Goal: Use online tool/utility

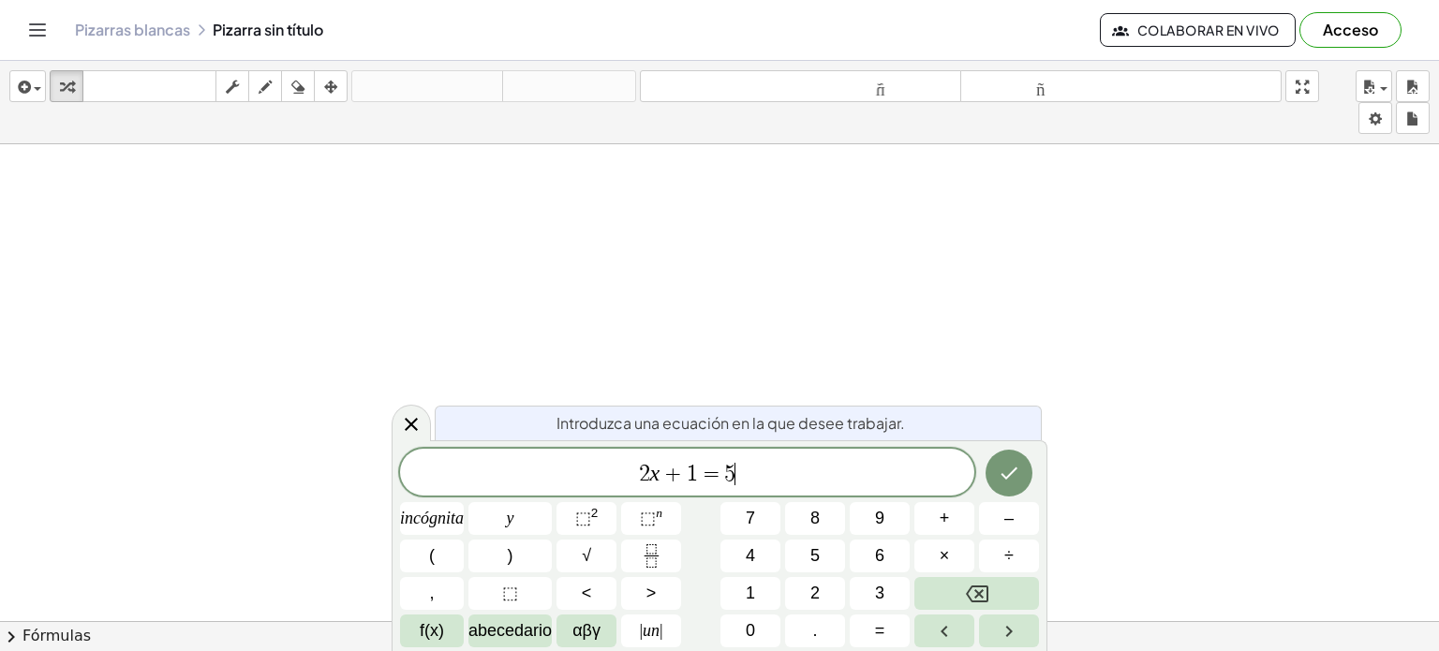
click at [758, 470] on span "2 x + 1 = 5 ​" at bounding box center [687, 474] width 574 height 26
click at [1011, 471] on icon "Hecho" at bounding box center [1009, 473] width 22 height 22
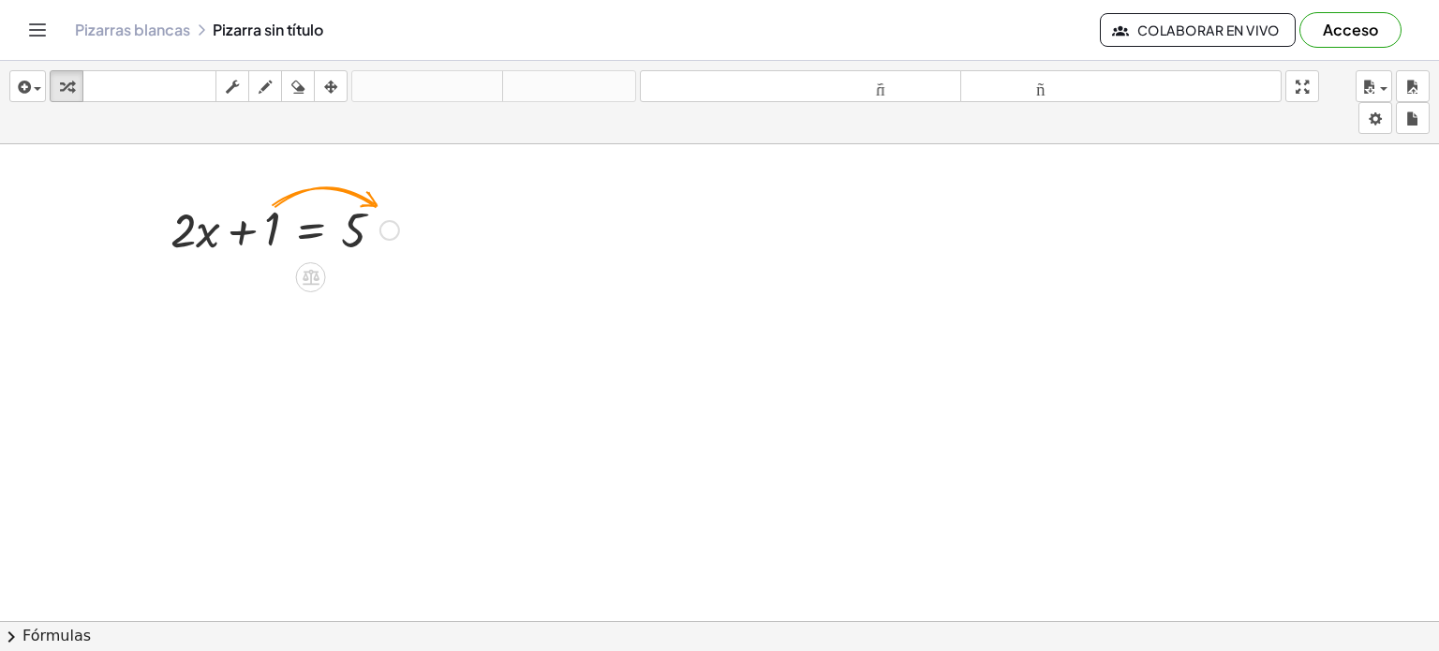
click at [391, 228] on div at bounding box center [389, 230] width 21 height 21
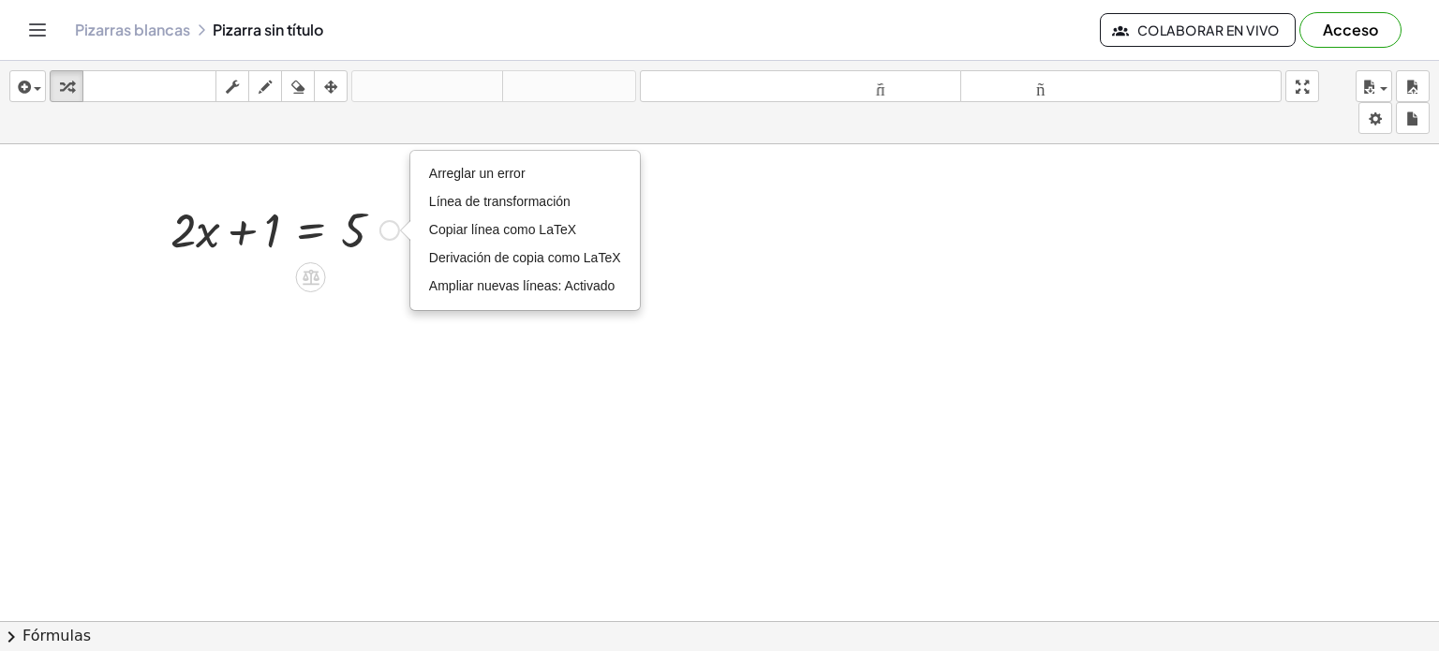
click at [266, 234] on div at bounding box center [284, 229] width 247 height 64
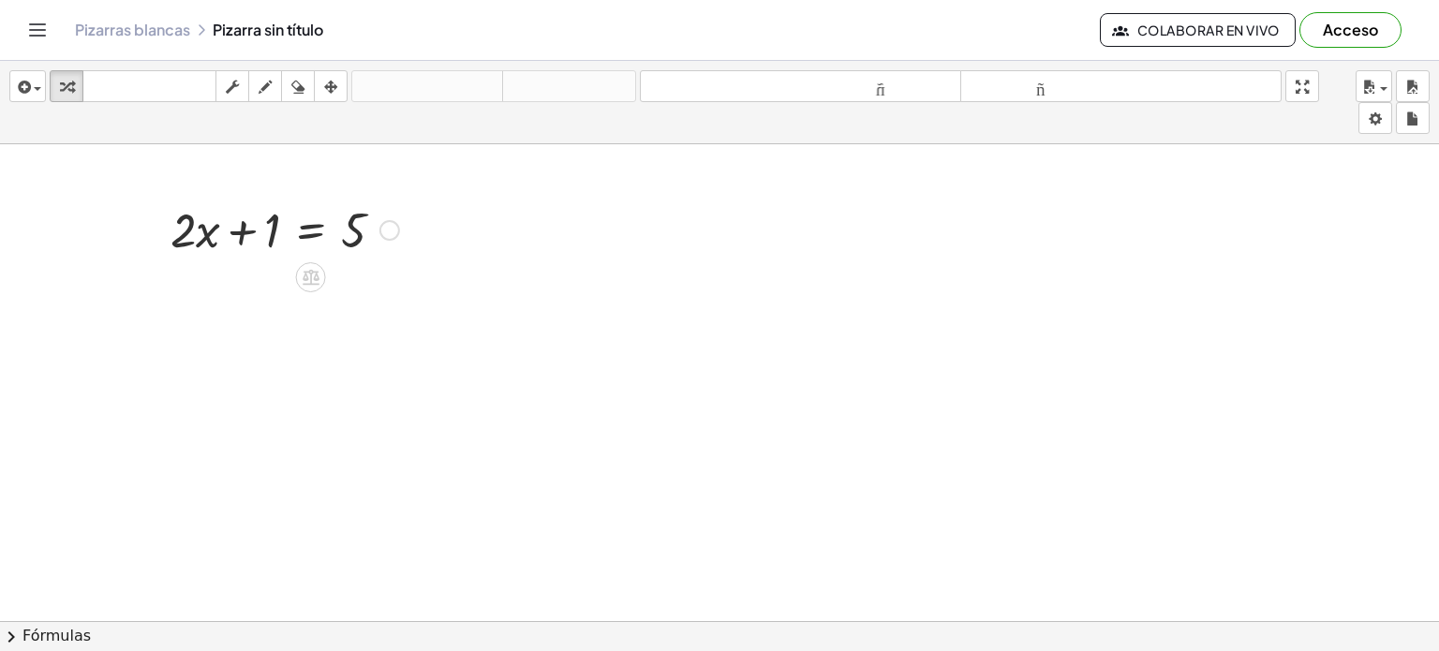
click at [393, 228] on div "Arreglar un error Línea de transformación Copiar línea como LaTeX Derivación de…" at bounding box center [389, 230] width 21 height 21
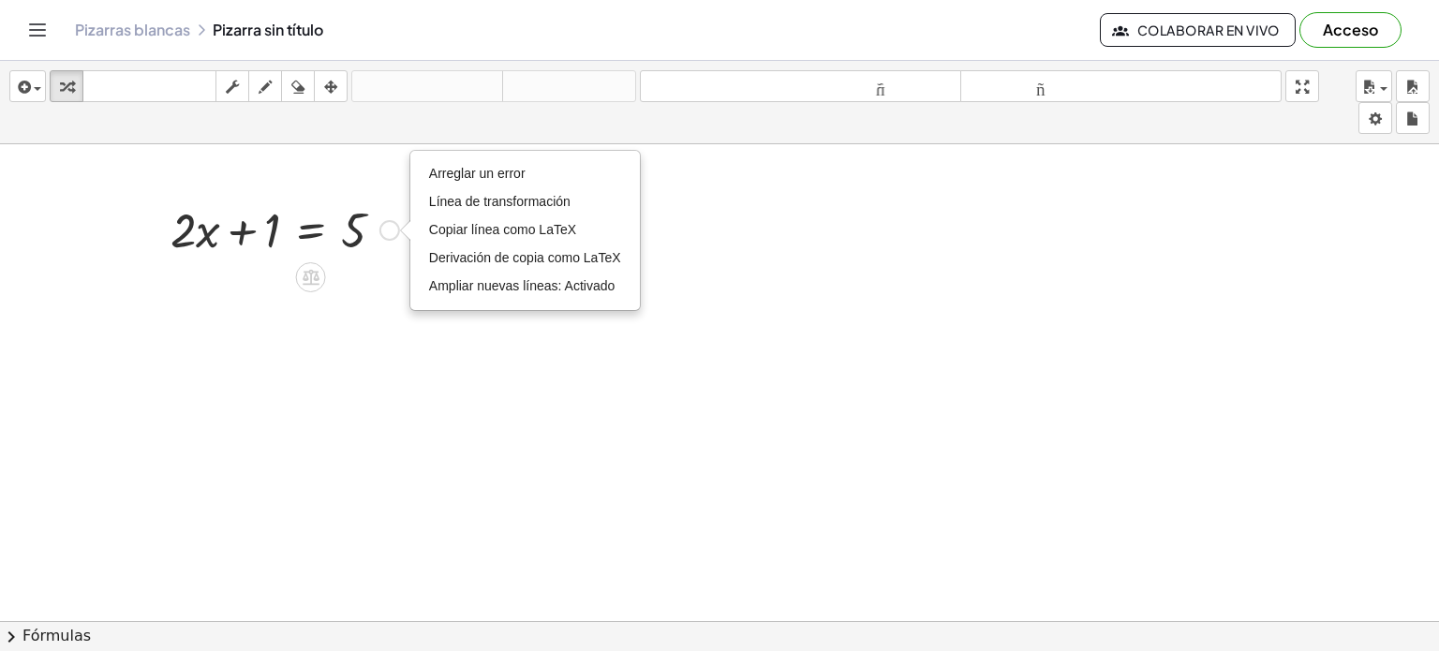
click at [241, 223] on div at bounding box center [284, 229] width 247 height 64
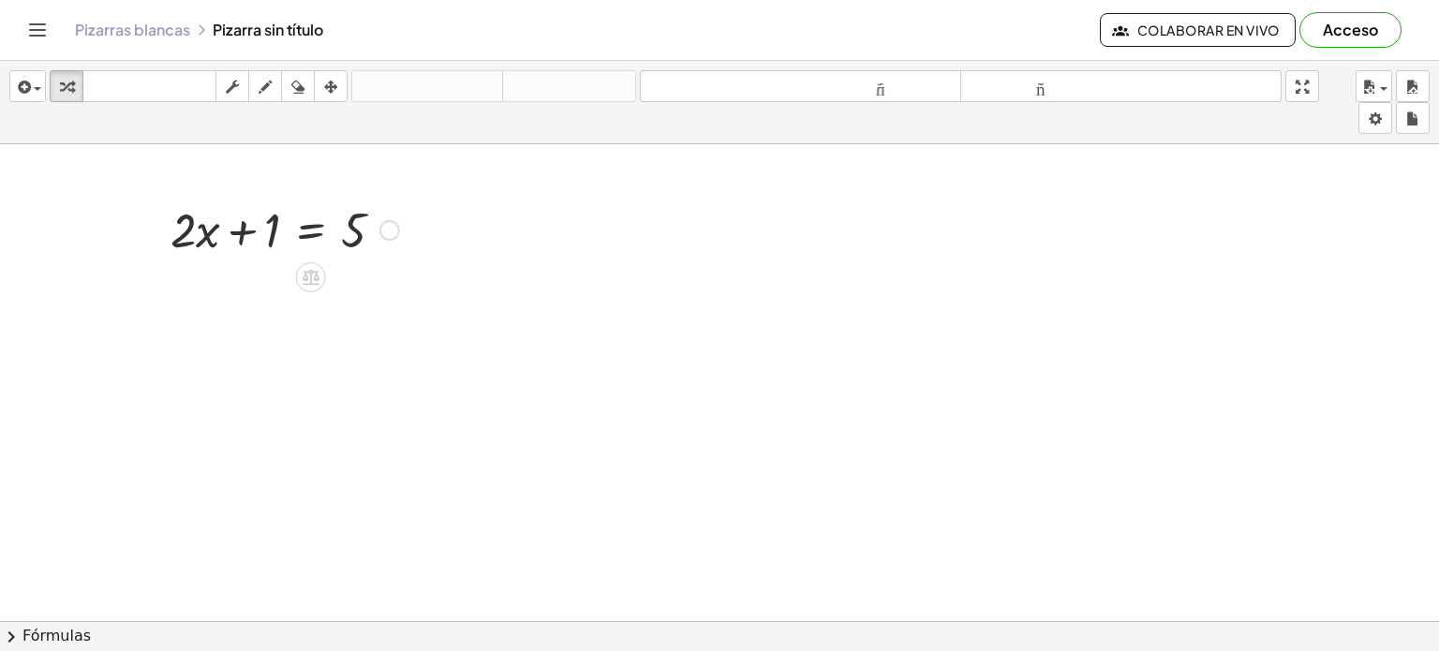
click at [262, 235] on div at bounding box center [284, 229] width 247 height 64
drag, startPoint x: 266, startPoint y: 230, endPoint x: 423, endPoint y: 237, distance: 157.5
click at [220, 292] on div at bounding box center [284, 292] width 367 height 64
